Goal: Connect with others

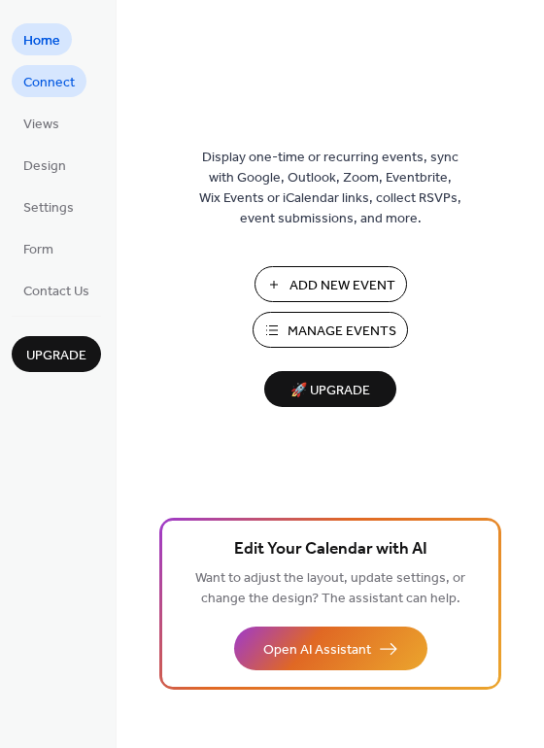
click at [54, 78] on span "Connect" at bounding box center [49, 83] width 52 height 20
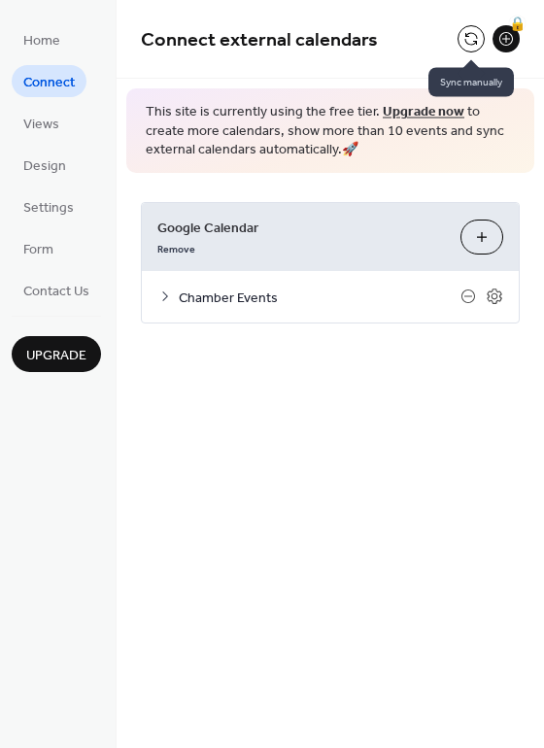
click at [469, 32] on button at bounding box center [471, 38] width 27 height 27
click at [470, 33] on button at bounding box center [471, 38] width 27 height 27
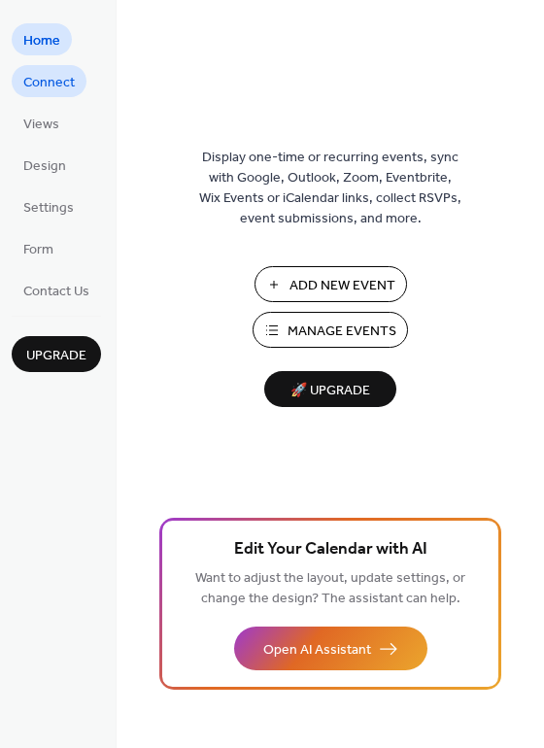
click at [56, 83] on span "Connect" at bounding box center [49, 83] width 52 height 20
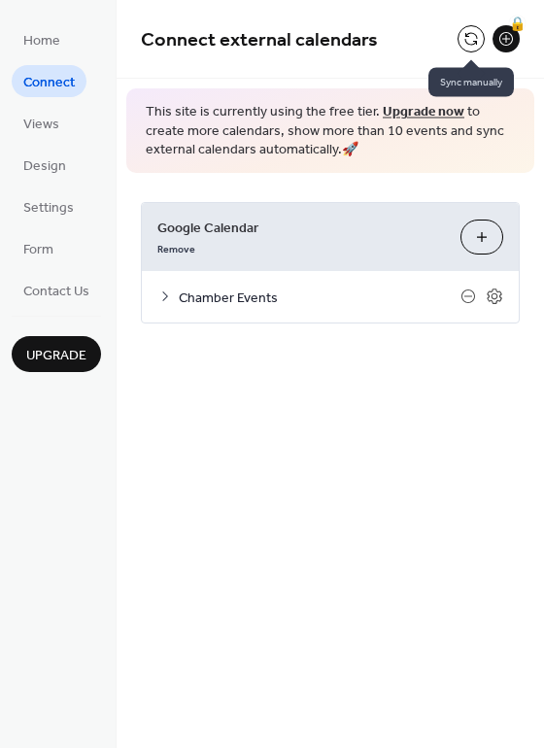
click at [470, 34] on button at bounding box center [471, 38] width 27 height 27
